Goal: Task Accomplishment & Management: Manage account settings

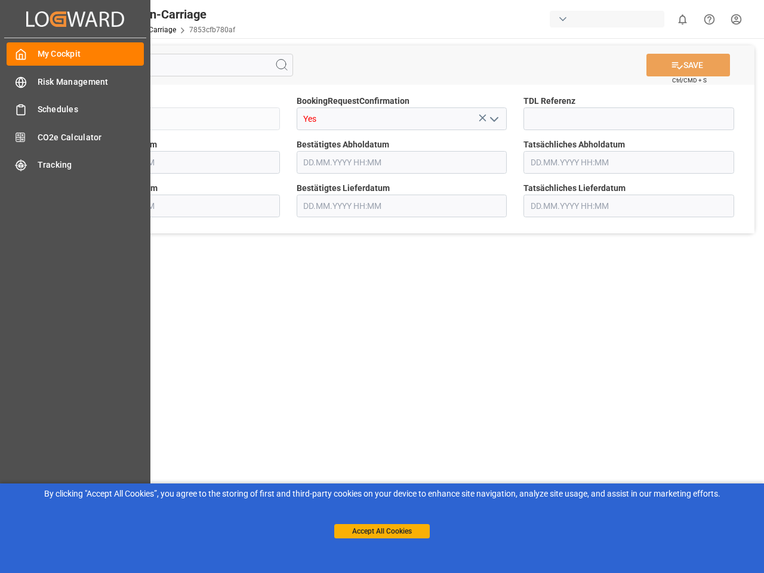
type input "[DATE] 00:00"
click at [382, 287] on main "SAVE Ctrl/CMD + S Sendung QKA25-010040 BookingRequestConfirmation Yes TDL Refer…" at bounding box center [402, 302] width 720 height 528
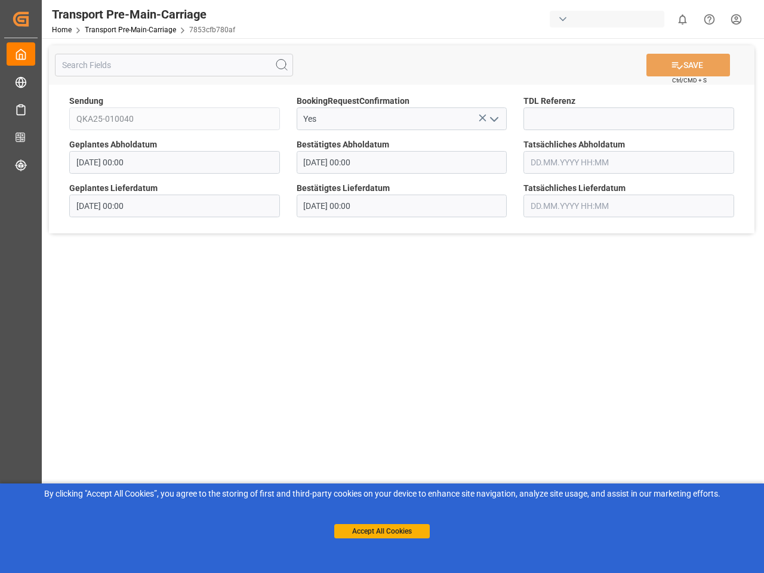
click at [38, 19] on div "Created by potrace 1.15, written by [PERSON_NAME] [DATE]-[DATE] Created by potr…" at bounding box center [20, 19] width 33 height 38
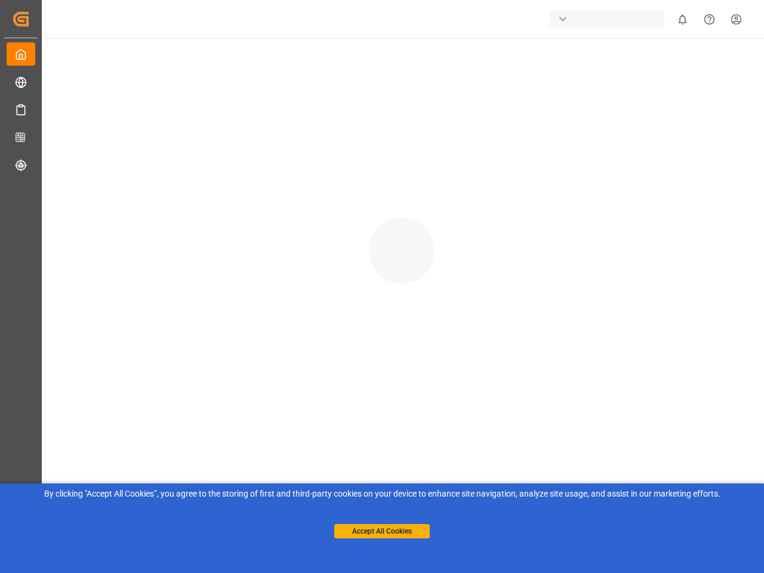
click at [609, 19] on div "button" at bounding box center [607, 19] width 115 height 17
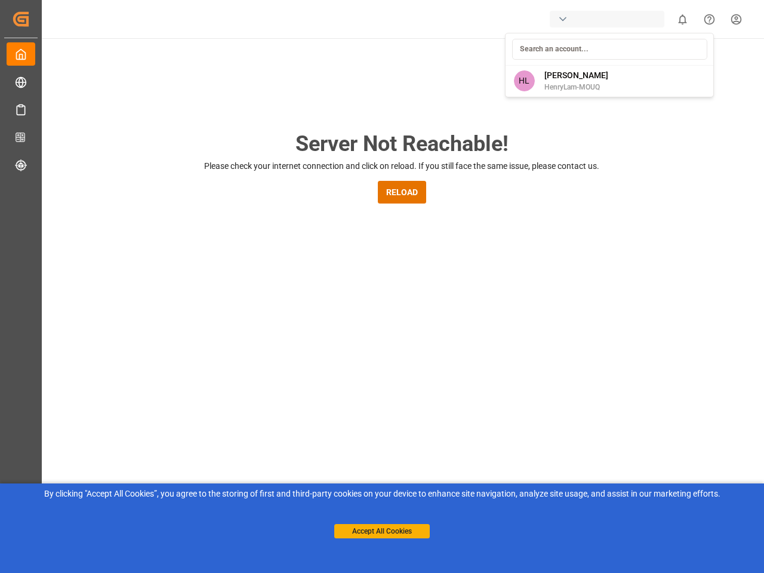
click at [682, 19] on html "Created by potrace 1.15, written by [PERSON_NAME] [DATE]-[DATE] Created by potr…" at bounding box center [382, 286] width 764 height 573
click at [709, 19] on icon "Help Center" at bounding box center [709, 19] width 13 height 13
click at [282, 65] on div "Server Not Reachable! Please check your internet connection and click on reload…" at bounding box center [401, 456] width 725 height 837
click at [688, 65] on div "Server Not Reachable! Please check your internet connection and click on reload…" at bounding box center [401, 456] width 725 height 837
click at [482, 118] on div "Server Not Reachable! Please check your internet connection and click on reload…" at bounding box center [401, 456] width 725 height 837
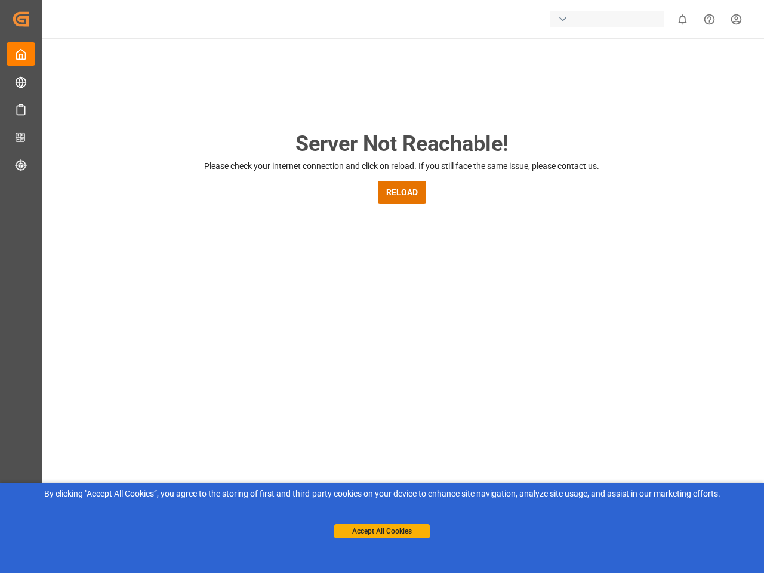
click at [494, 119] on div "Server Not Reachable! Please check your internet connection and click on reload…" at bounding box center [401, 456] width 725 height 837
click at [382, 531] on button "Accept All Cookies" at bounding box center [382, 531] width 96 height 14
